Goal: Find specific page/section: Find specific page/section

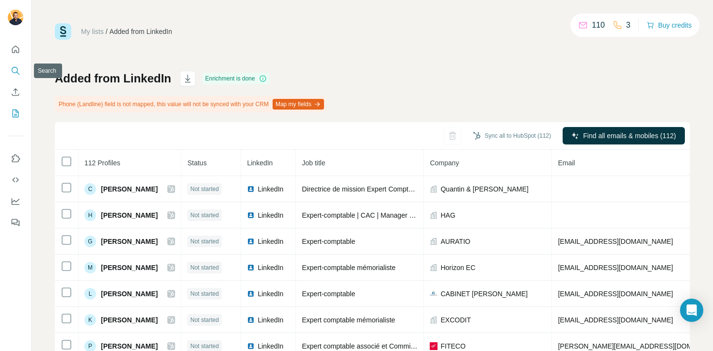
click at [16, 67] on icon "Search" at bounding box center [15, 70] width 6 height 6
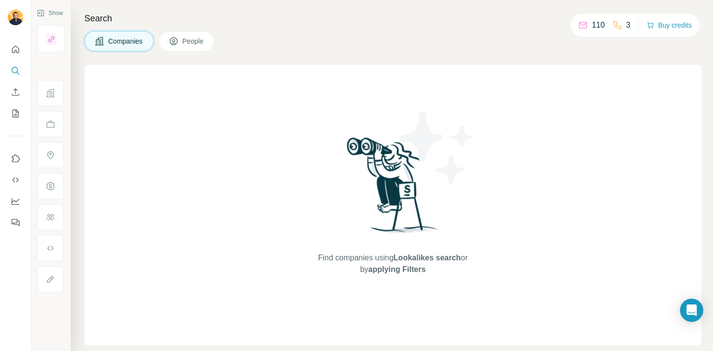
click at [172, 45] on icon at bounding box center [174, 41] width 10 height 10
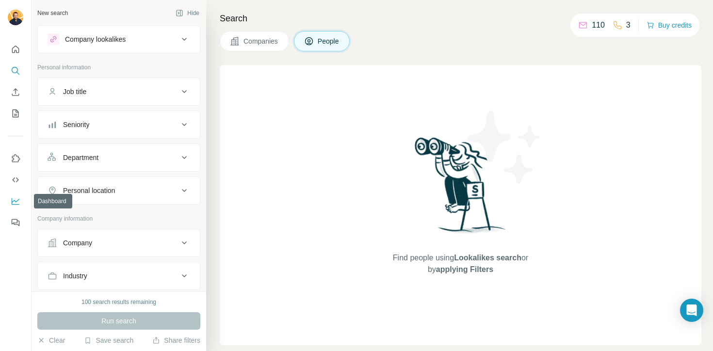
click at [16, 204] on icon "Dashboard" at bounding box center [16, 201] width 10 height 10
click at [13, 44] on button "Quick start" at bounding box center [16, 49] width 16 height 17
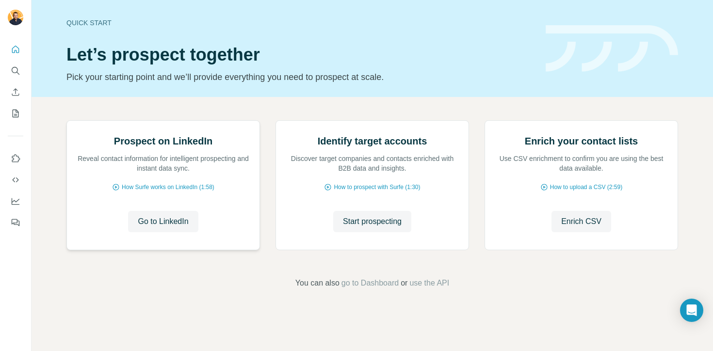
scroll to position [68, 0]
click at [18, 74] on icon "Search" at bounding box center [16, 71] width 10 height 10
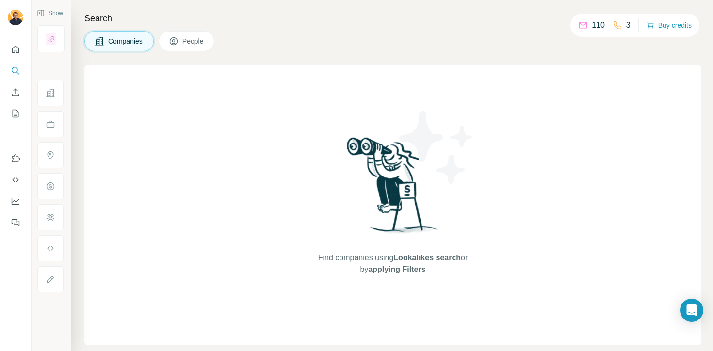
click at [178, 42] on icon at bounding box center [174, 41] width 10 height 10
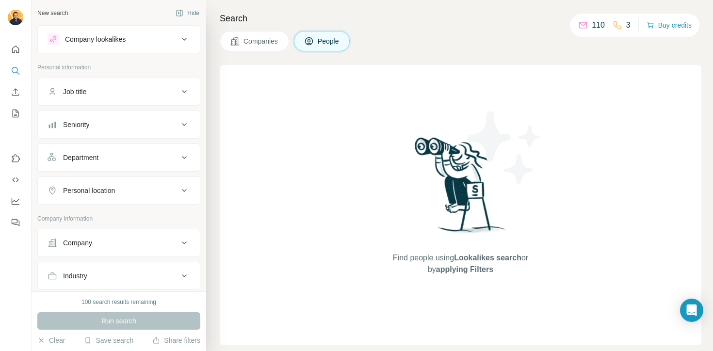
click at [626, 26] on p "3" at bounding box center [628, 25] width 4 height 12
click at [99, 37] on div "Company lookalikes" at bounding box center [95, 39] width 61 height 10
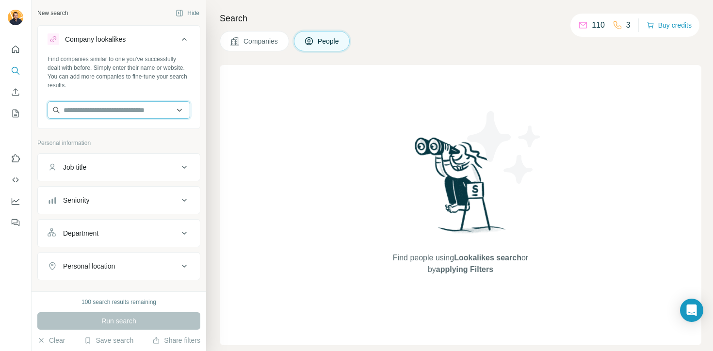
click at [103, 107] on input "text" at bounding box center [119, 109] width 143 height 17
click at [242, 117] on div "Find people using Lookalikes search or by applying Filters" at bounding box center [460, 205] width 481 height 280
click at [241, 139] on div "Find people using Lookalikes search or by applying Filters" at bounding box center [460, 205] width 481 height 280
click at [14, 108] on button "My lists" at bounding box center [16, 113] width 16 height 17
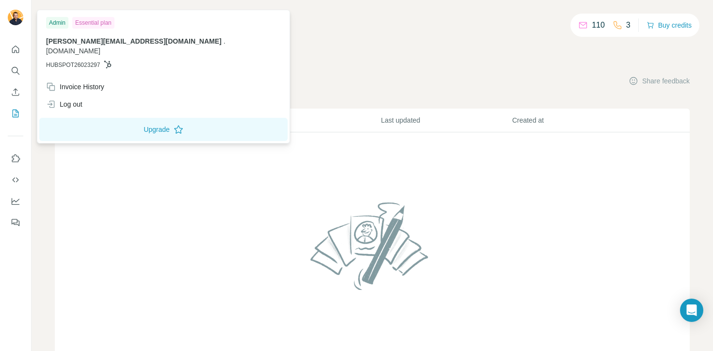
click at [25, 16] on div at bounding box center [17, 19] width 28 height 32
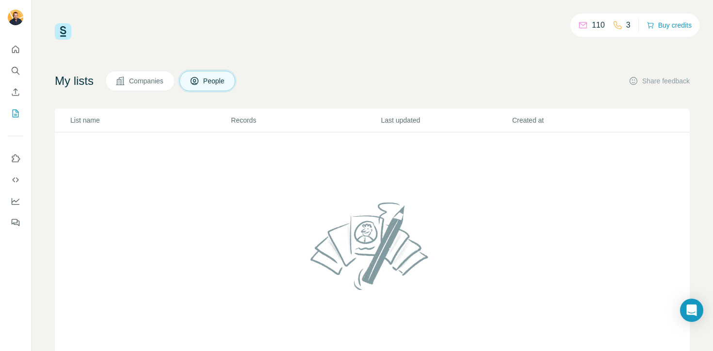
click at [10, 13] on img at bounding box center [16, 18] width 16 height 16
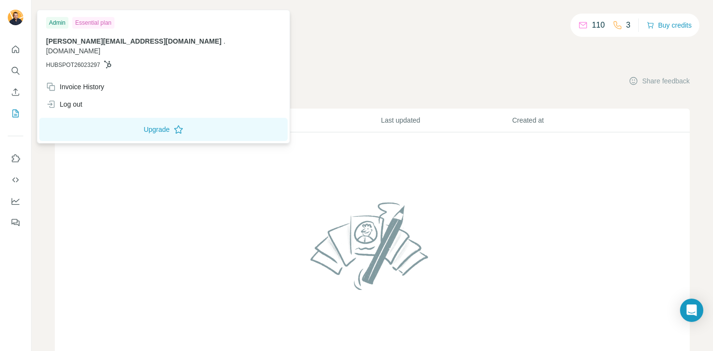
click at [334, 250] on img at bounding box center [372, 246] width 132 height 104
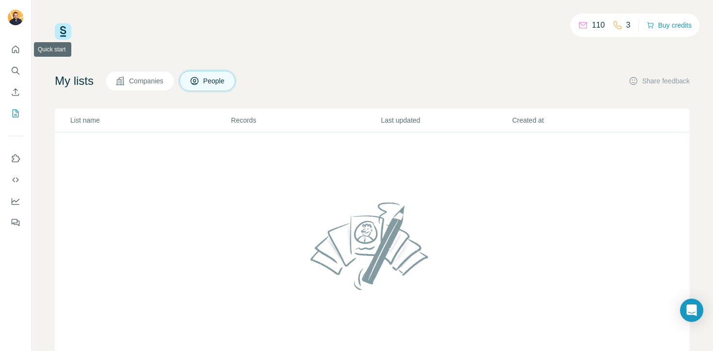
click at [13, 60] on nav at bounding box center [16, 81] width 16 height 81
click at [14, 51] on icon "Quick start" at bounding box center [15, 49] width 7 height 7
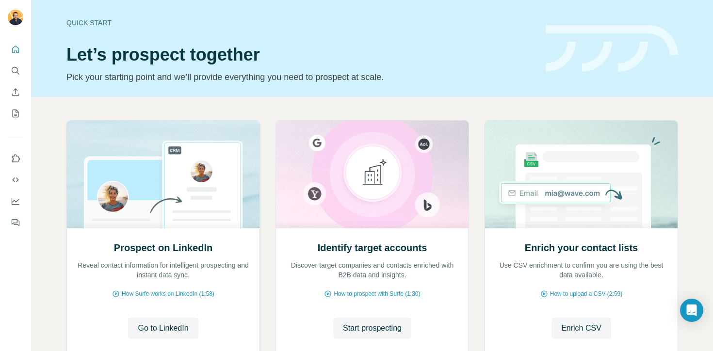
scroll to position [68, 0]
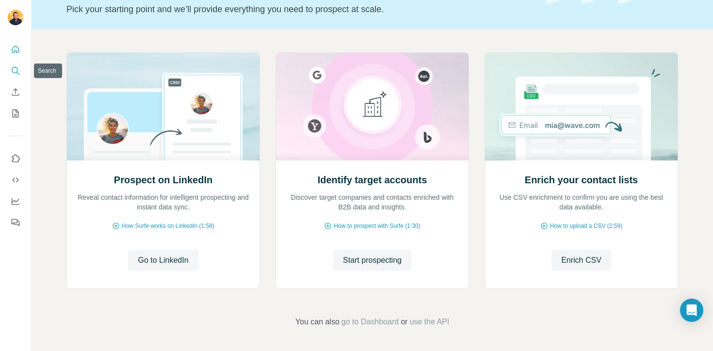
click at [13, 69] on icon "Search" at bounding box center [16, 71] width 10 height 10
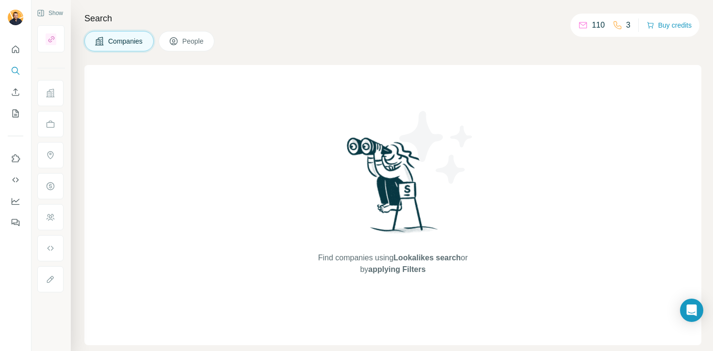
click at [193, 44] on span "People" at bounding box center [193, 41] width 22 height 10
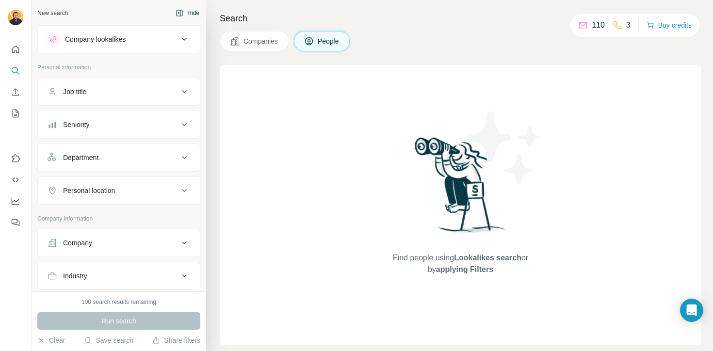
click at [190, 13] on button "Hide" at bounding box center [187, 13] width 37 height 15
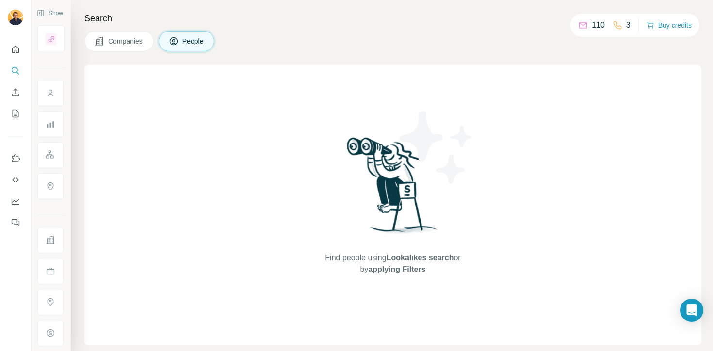
click at [197, 40] on span "People" at bounding box center [193, 41] width 22 height 10
